Goal: Find specific page/section: Find specific page/section

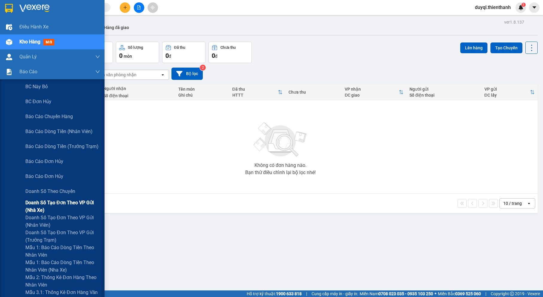
click at [68, 207] on span "Doanh số tạo đơn theo VP gửi (nhà xe)" at bounding box center [62, 206] width 75 height 15
